Goal: Navigation & Orientation: Find specific page/section

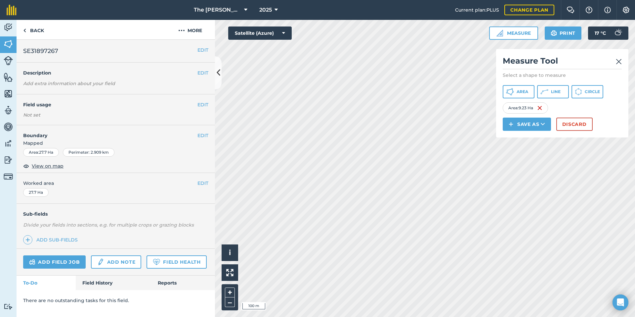
click at [618, 63] on img at bounding box center [619, 62] width 6 height 8
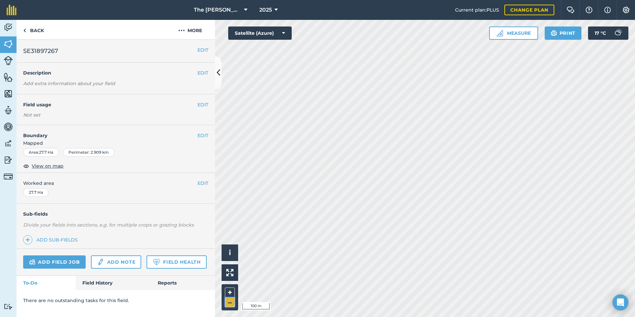
click at [227, 302] on button "–" at bounding box center [230, 302] width 10 height 10
click at [229, 302] on button "–" at bounding box center [230, 302] width 10 height 10
click at [231, 301] on button "–" at bounding box center [230, 302] width 10 height 10
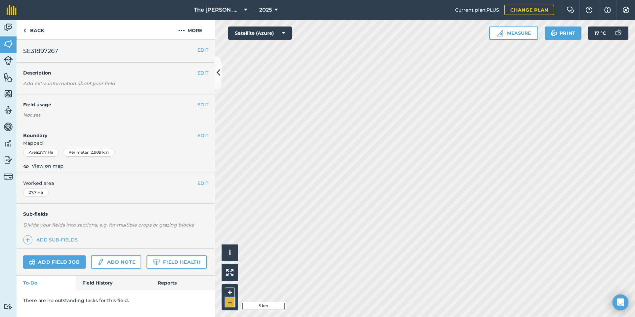
click at [231, 301] on button "–" at bounding box center [230, 302] width 10 height 10
click at [230, 288] on button "+" at bounding box center [230, 292] width 10 height 10
click at [230, 291] on button "+" at bounding box center [230, 292] width 10 height 10
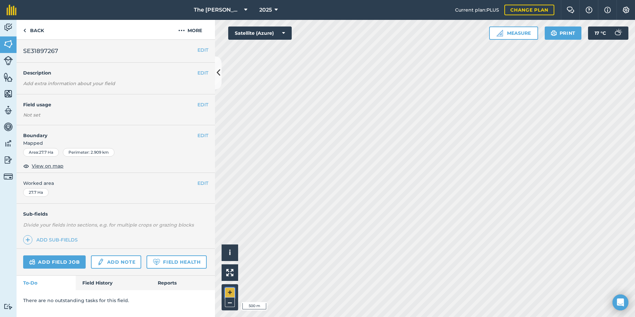
click at [230, 291] on button "+" at bounding box center [230, 292] width 10 height 10
click at [231, 301] on button "–" at bounding box center [230, 302] width 10 height 10
click at [351, 316] on html "The [PERSON_NAME] Farm 2025 Current plan : PLUS Change plan Farm Chat Help Info…" at bounding box center [317, 158] width 635 height 317
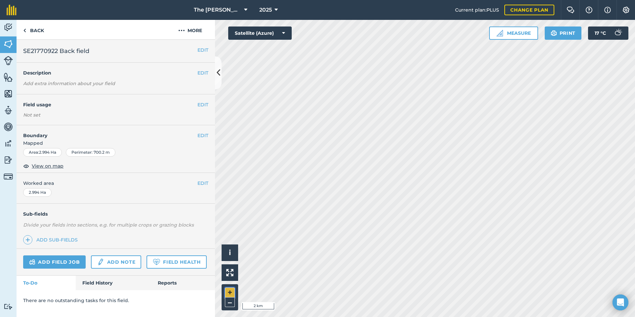
click at [230, 294] on button "+" at bounding box center [230, 292] width 10 height 10
click at [235, 296] on div "+ –" at bounding box center [230, 297] width 17 height 26
click at [234, 295] on button "+" at bounding box center [230, 292] width 10 height 10
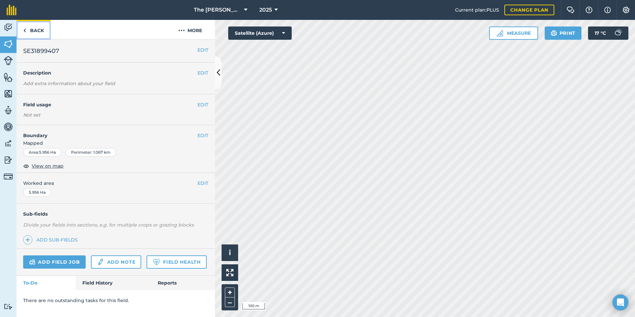
click at [37, 24] on link "Back" at bounding box center [34, 30] width 34 height 20
